Goal: Transaction & Acquisition: Purchase product/service

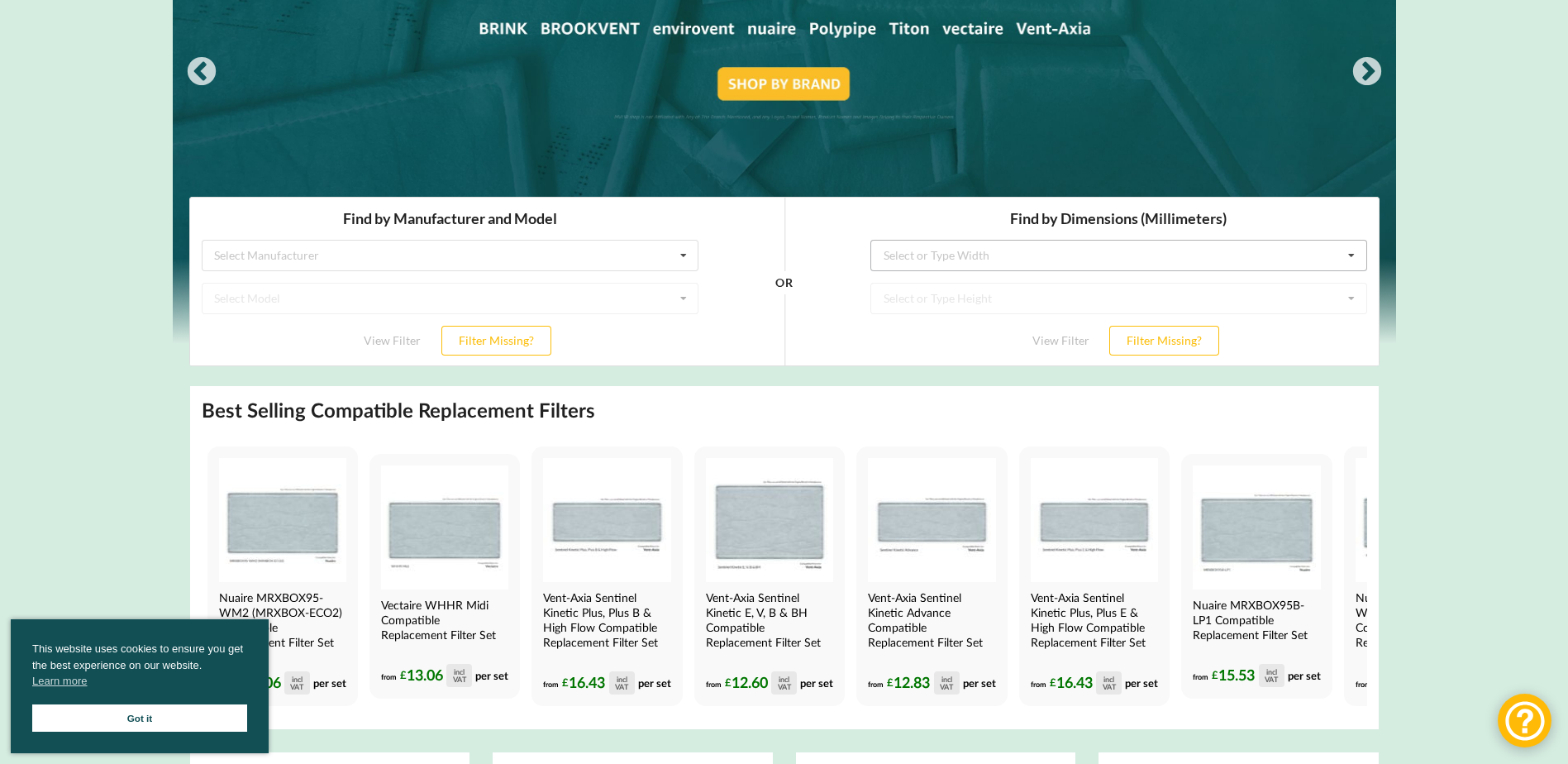
scroll to position [248, 0]
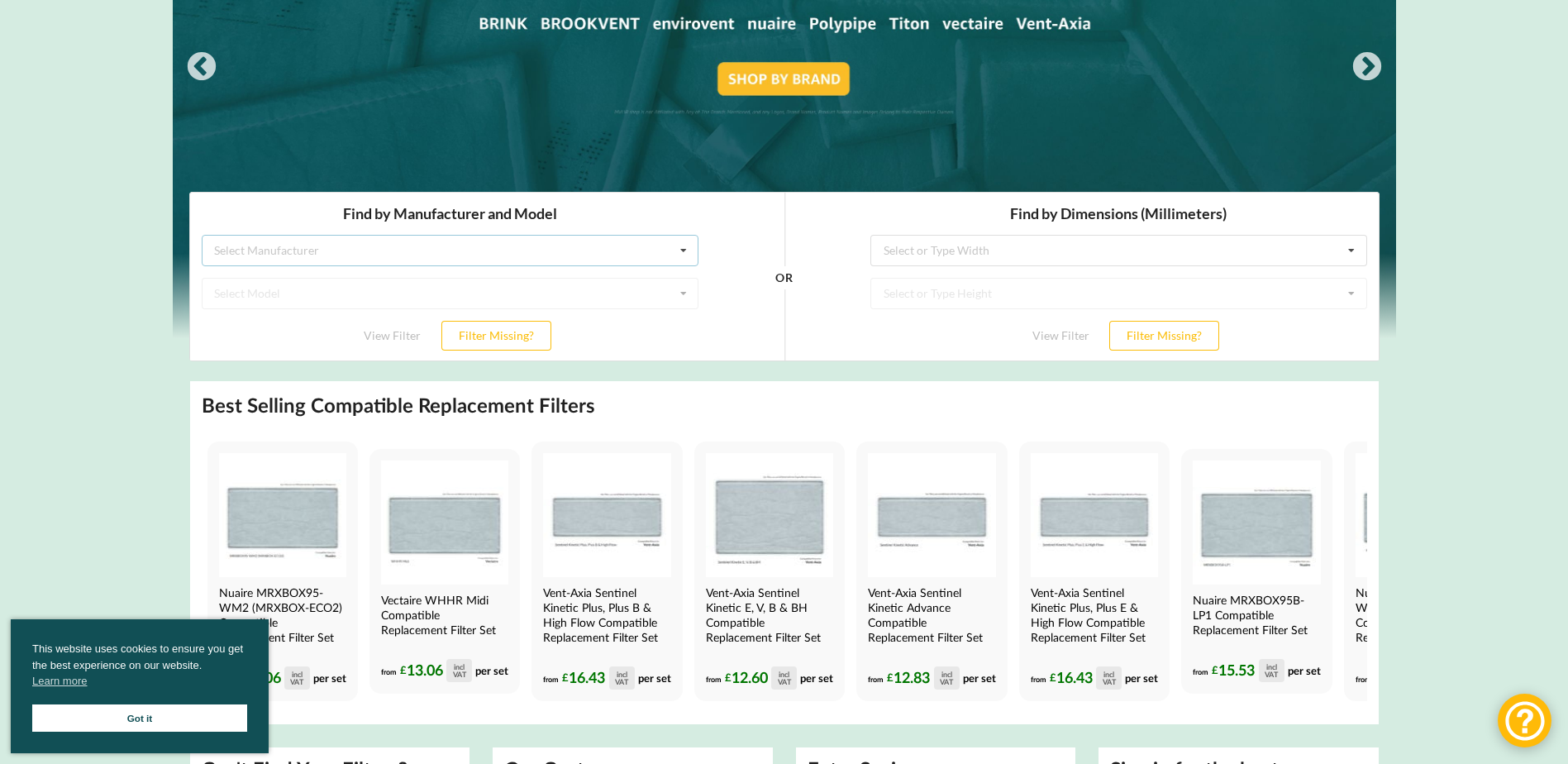
click at [660, 252] on div "Select Manufacturer Airflow Brink Brookvent Domus Envirovent Flakt Heatrae Sadi…" at bounding box center [449, 250] width 497 height 32
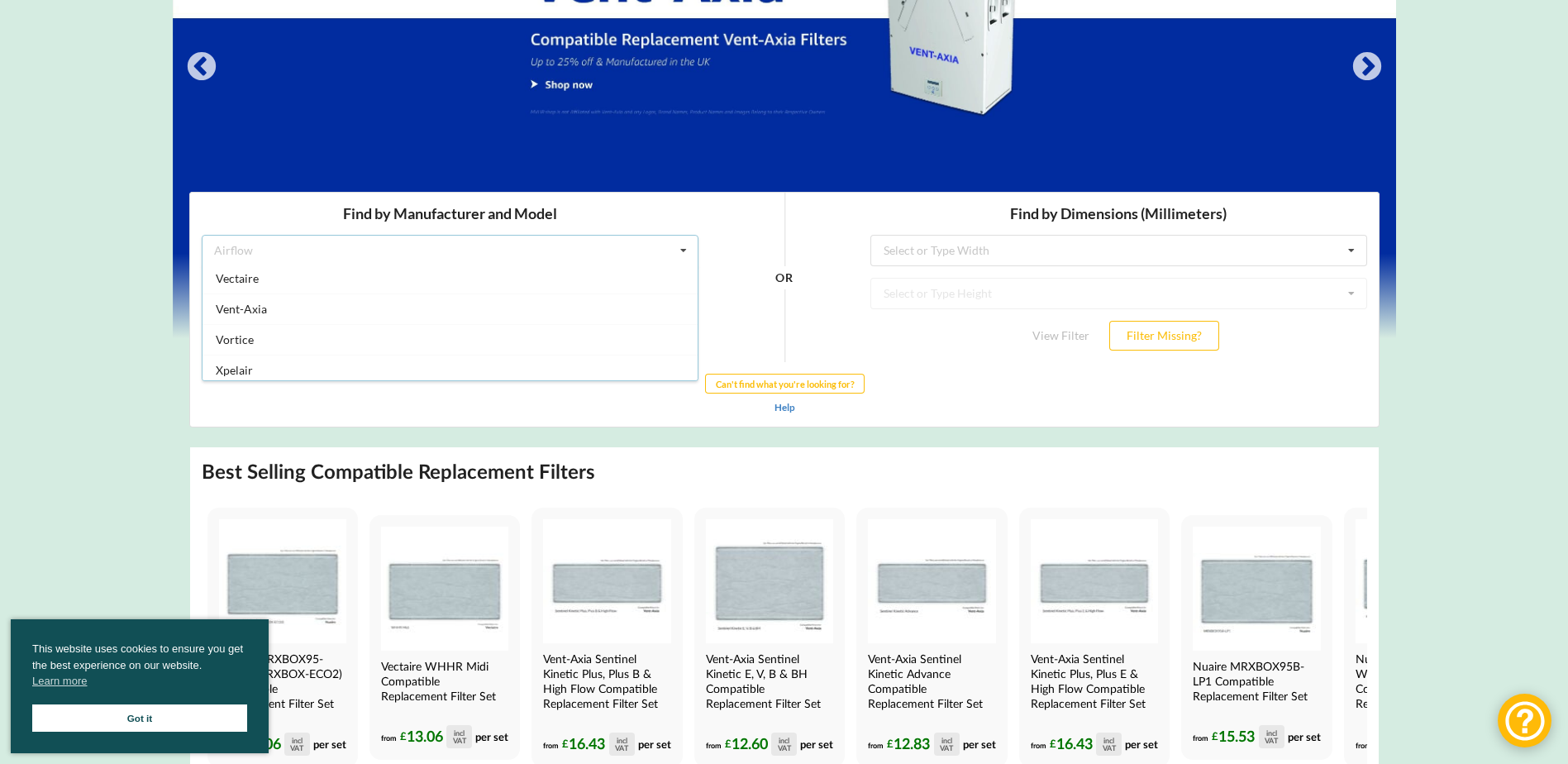
scroll to position [436, 0]
click at [463, 305] on div "Vent-Axia" at bounding box center [449, 304] width 495 height 31
click at [687, 302] on icon at bounding box center [682, 294] width 25 height 31
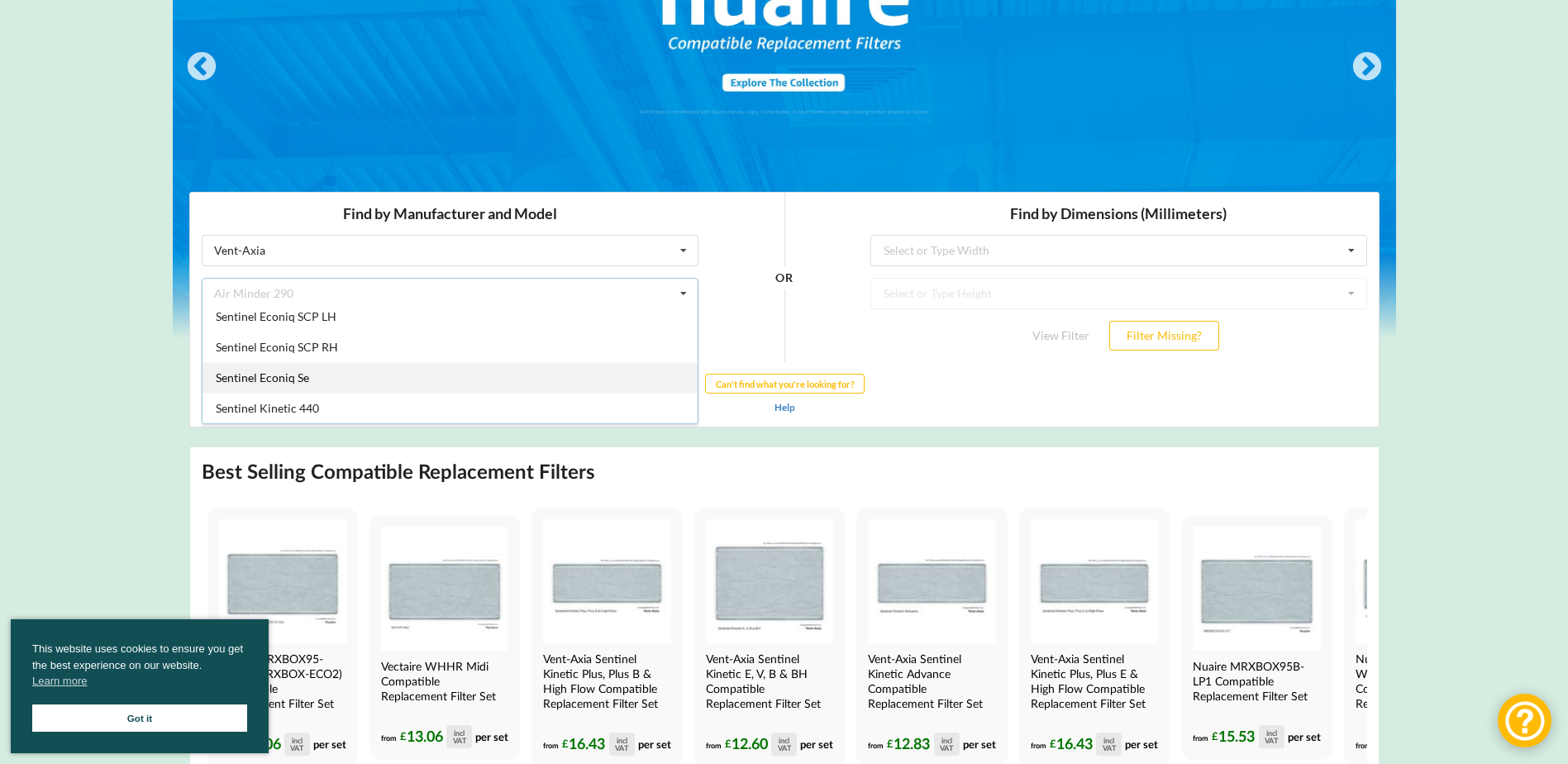
scroll to position [1344, 0]
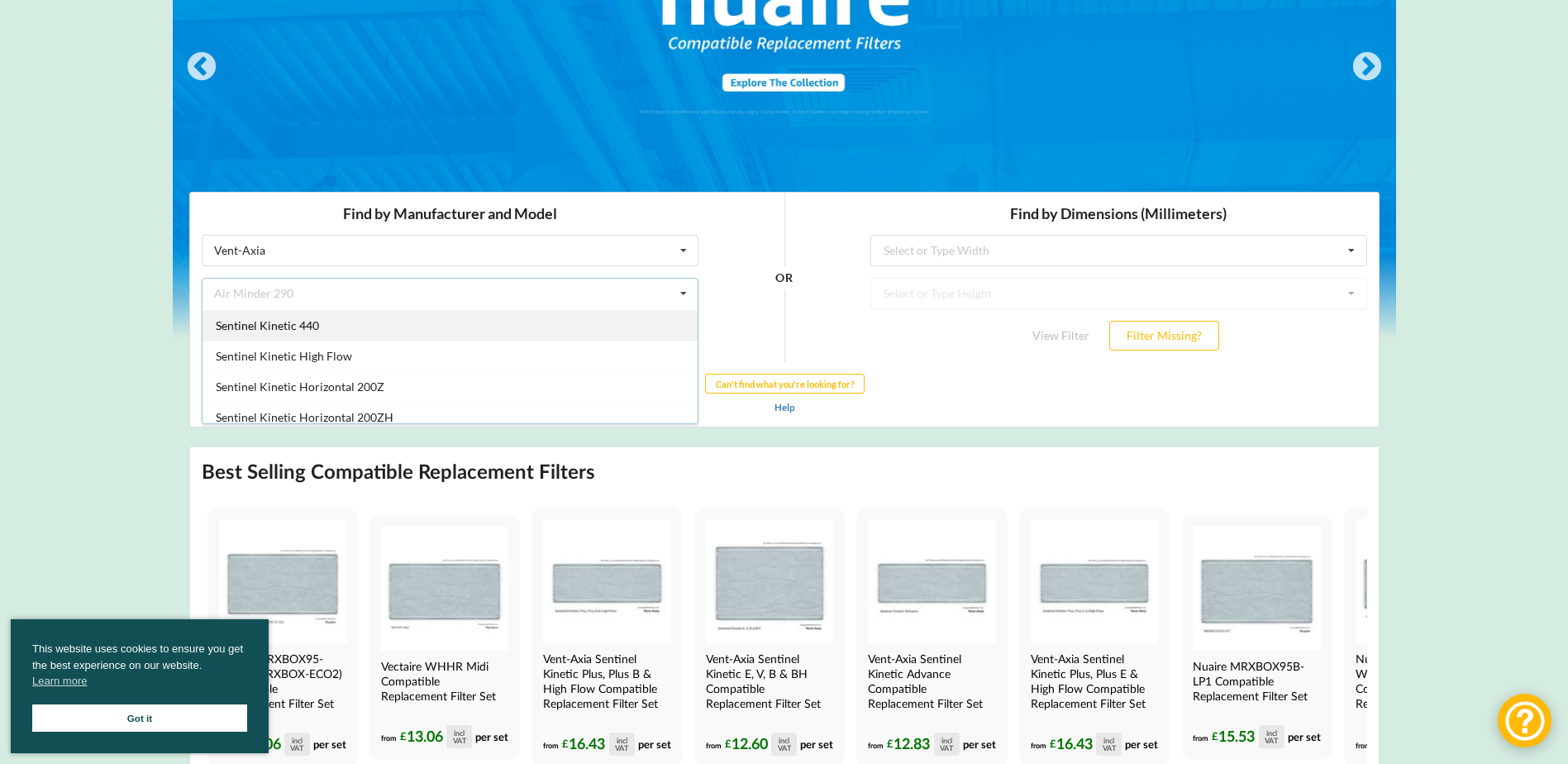
click at [483, 336] on div "Sentinel Kinetic 440" at bounding box center [449, 325] width 495 height 31
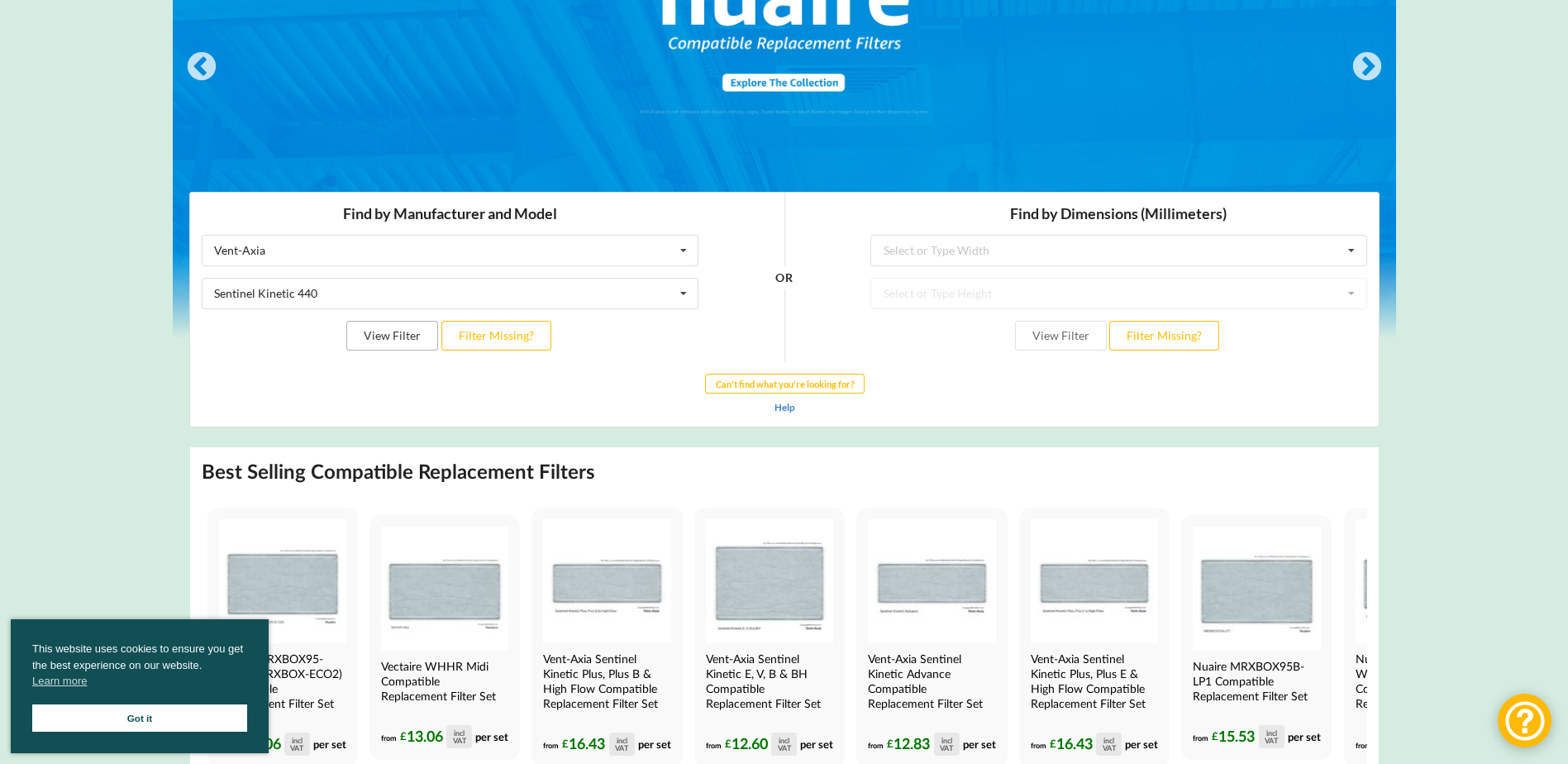
click at [405, 342] on button "View Filter" at bounding box center [392, 336] width 92 height 30
click at [678, 292] on icon at bounding box center [682, 294] width 25 height 31
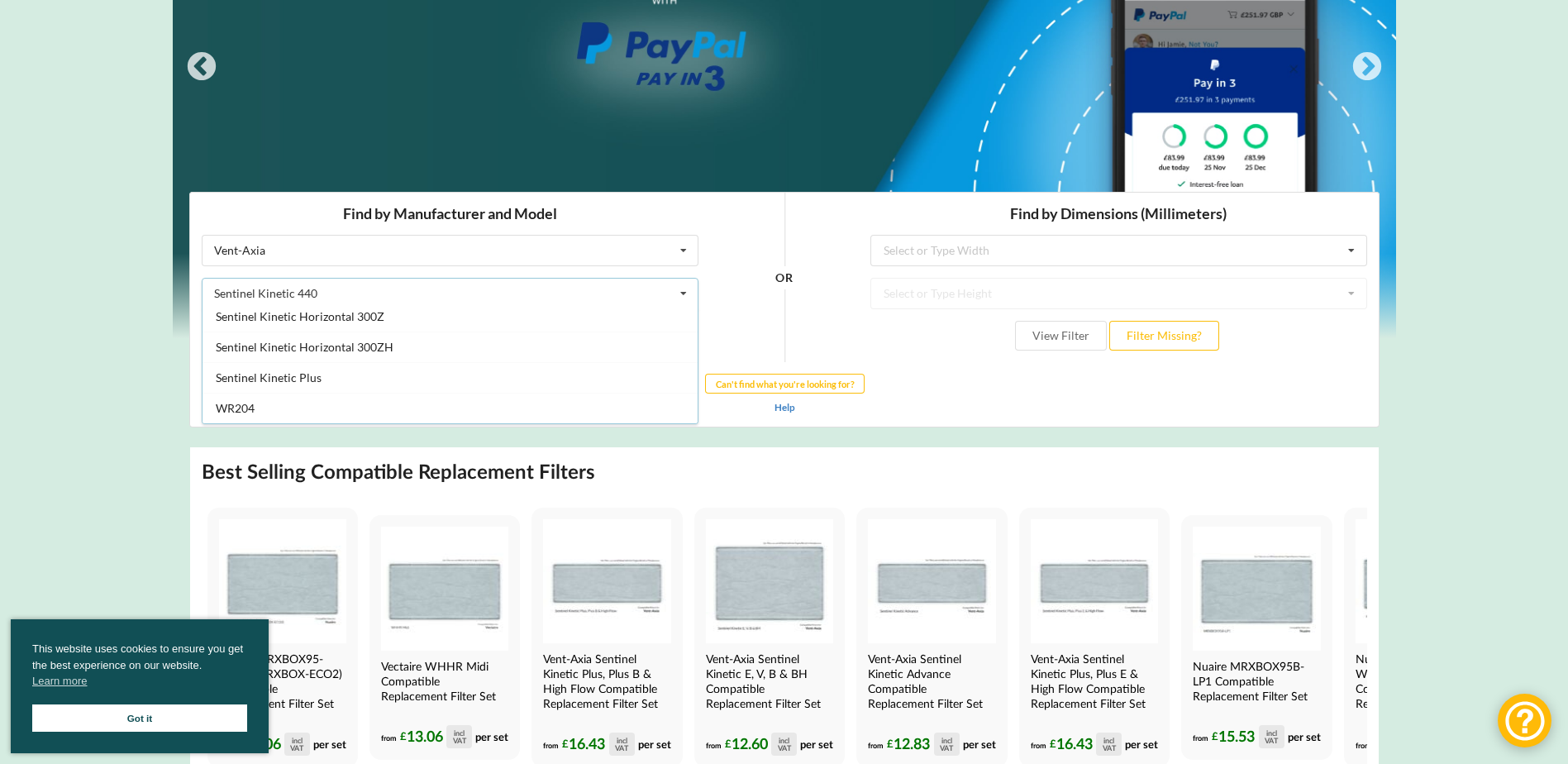
scroll to position [330, 0]
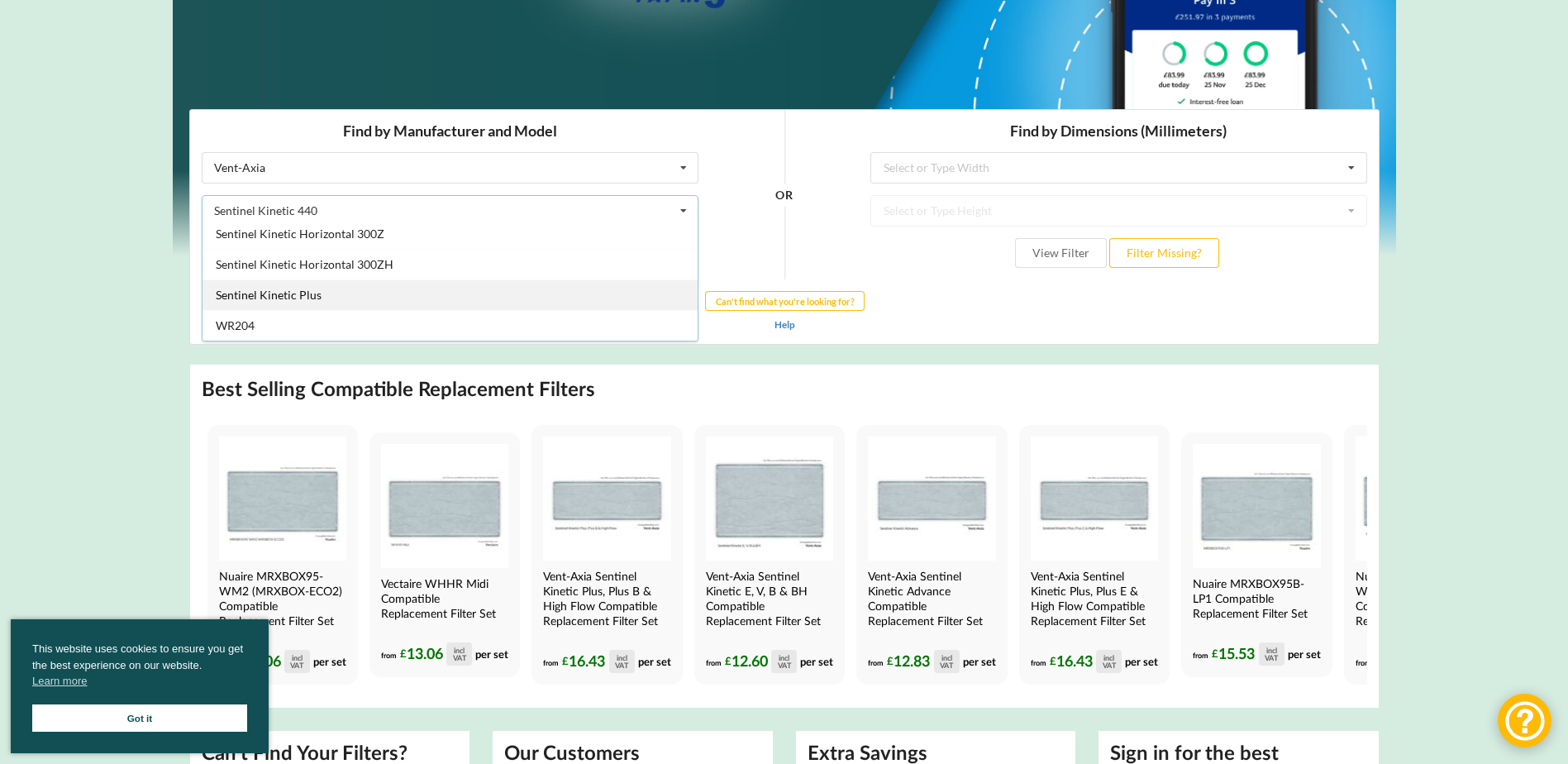
click at [638, 298] on div "Sentinel Kinetic Plus" at bounding box center [449, 295] width 495 height 31
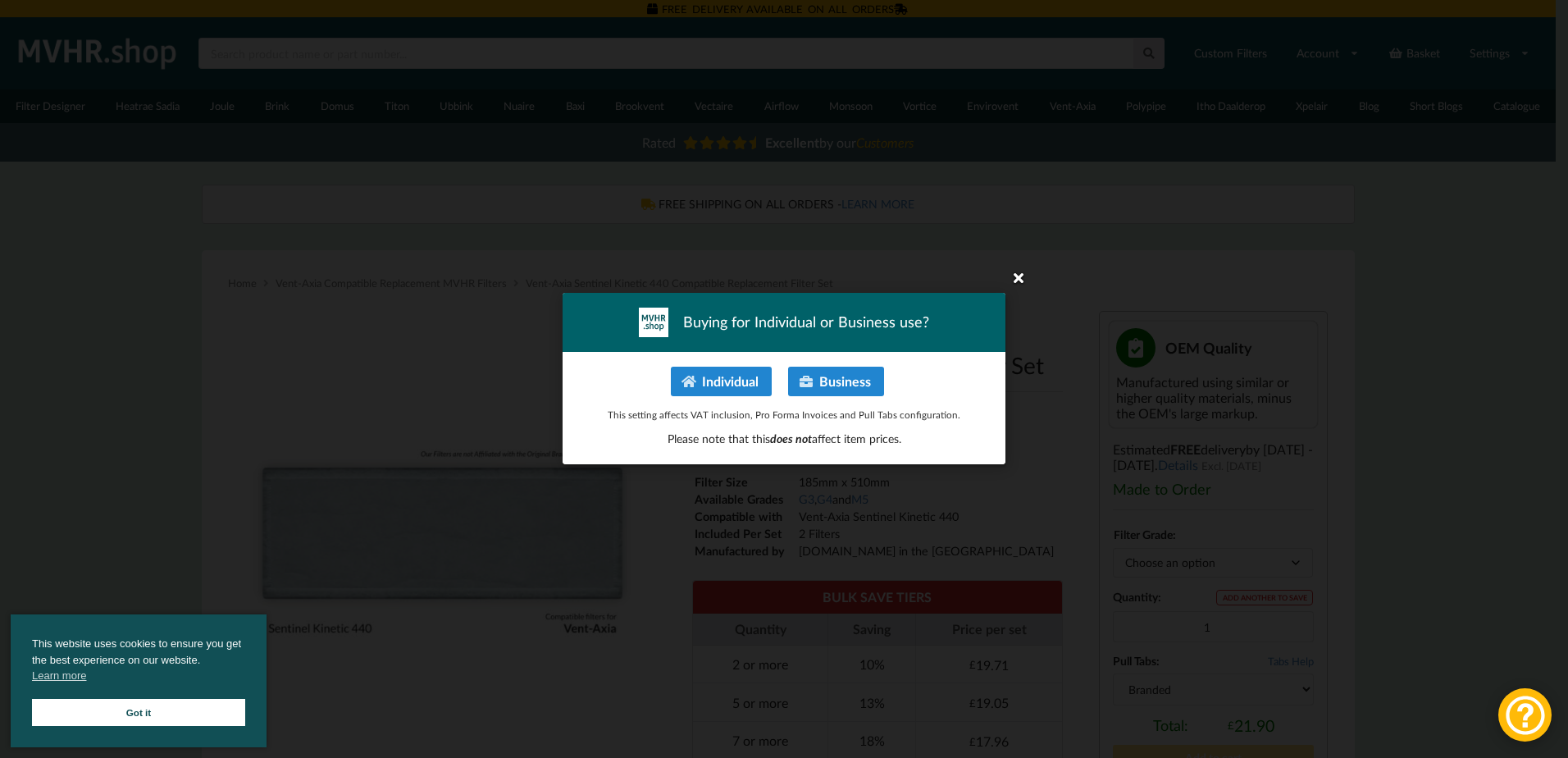
click at [1019, 282] on icon at bounding box center [1018, 277] width 26 height 26
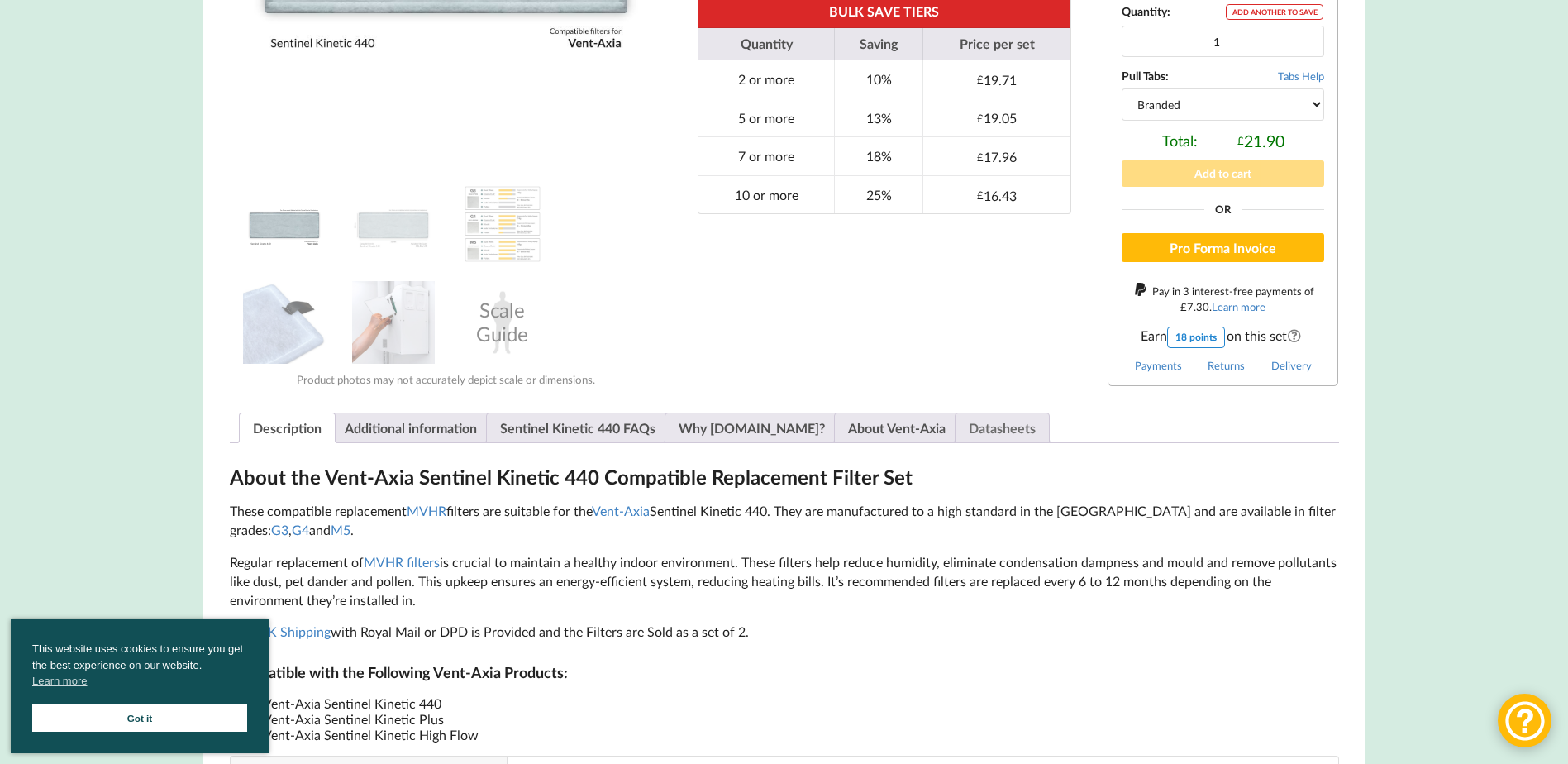
scroll to position [496, 0]
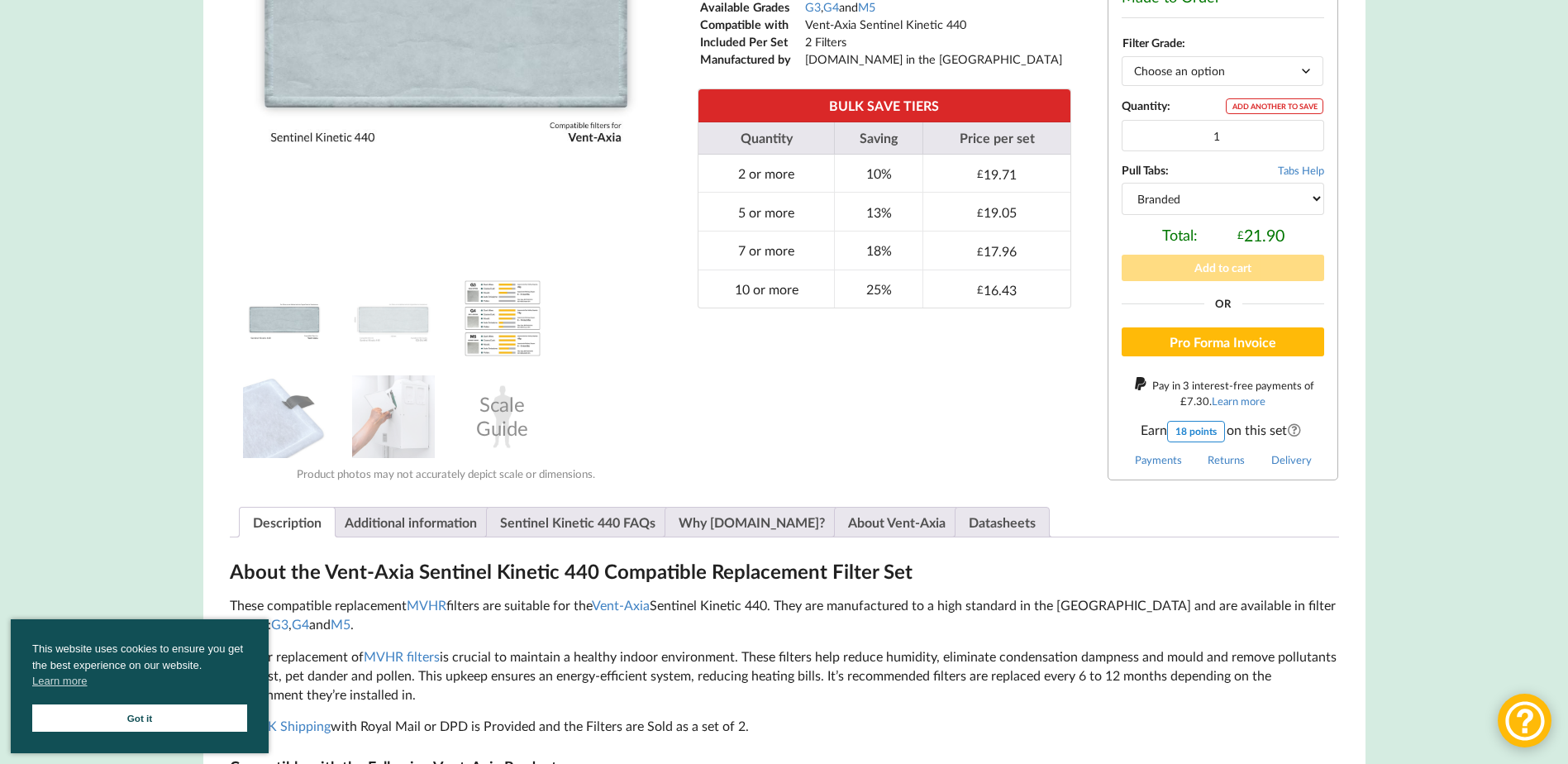
click at [507, 320] on img at bounding box center [503, 318] width 83 height 83
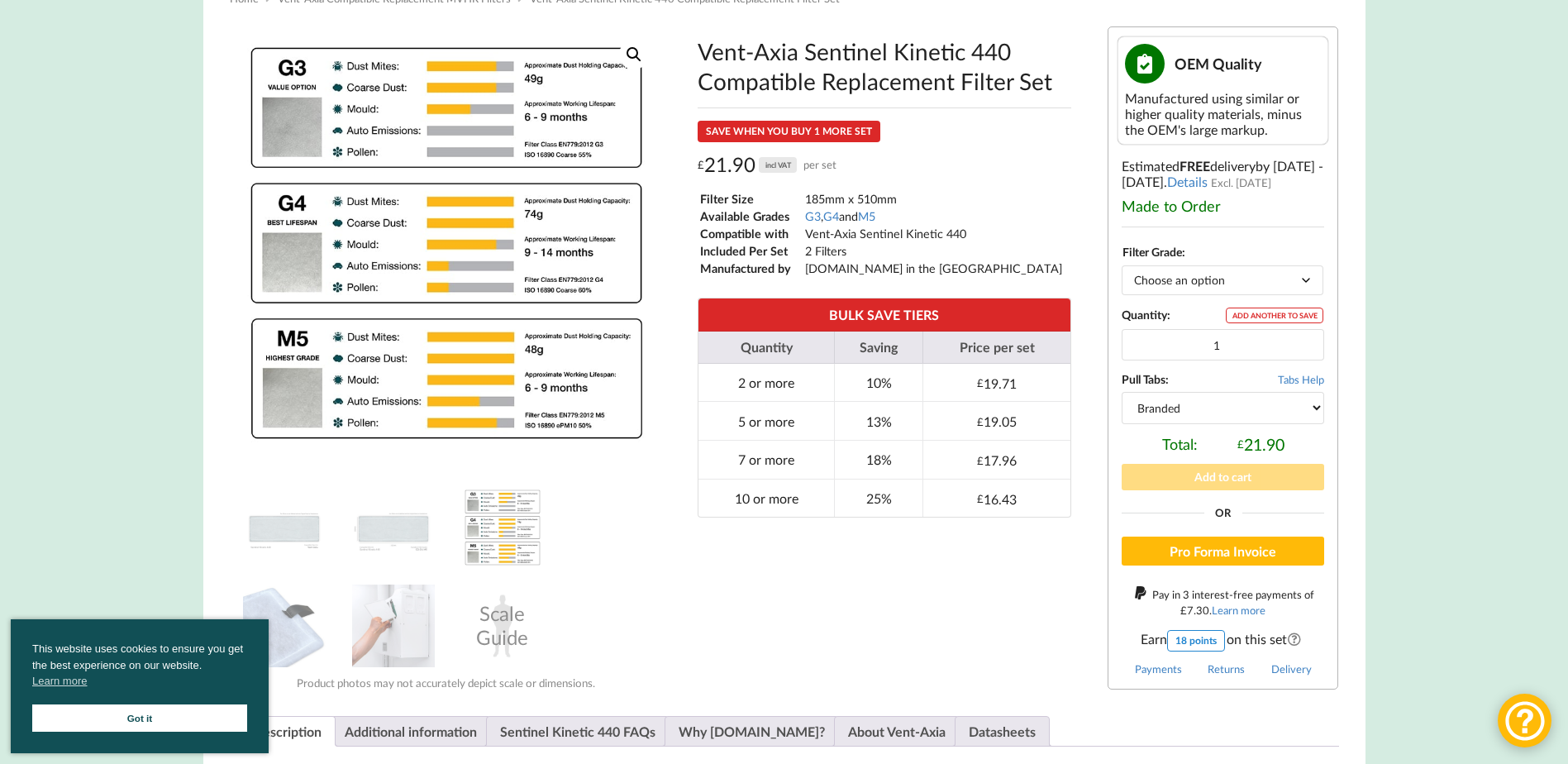
scroll to position [248, 0]
